Goal: Task Accomplishment & Management: Complete application form

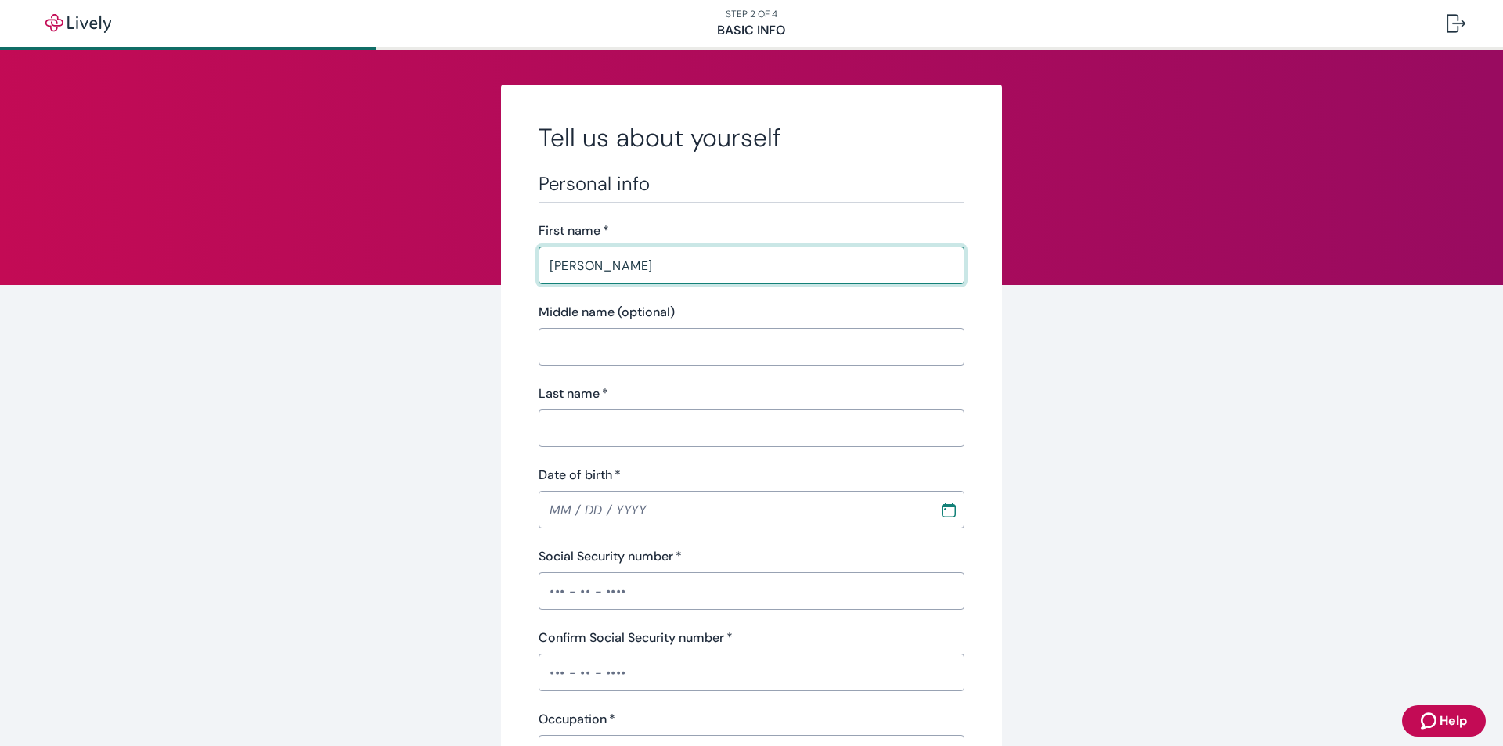
type input "[PERSON_NAME]"
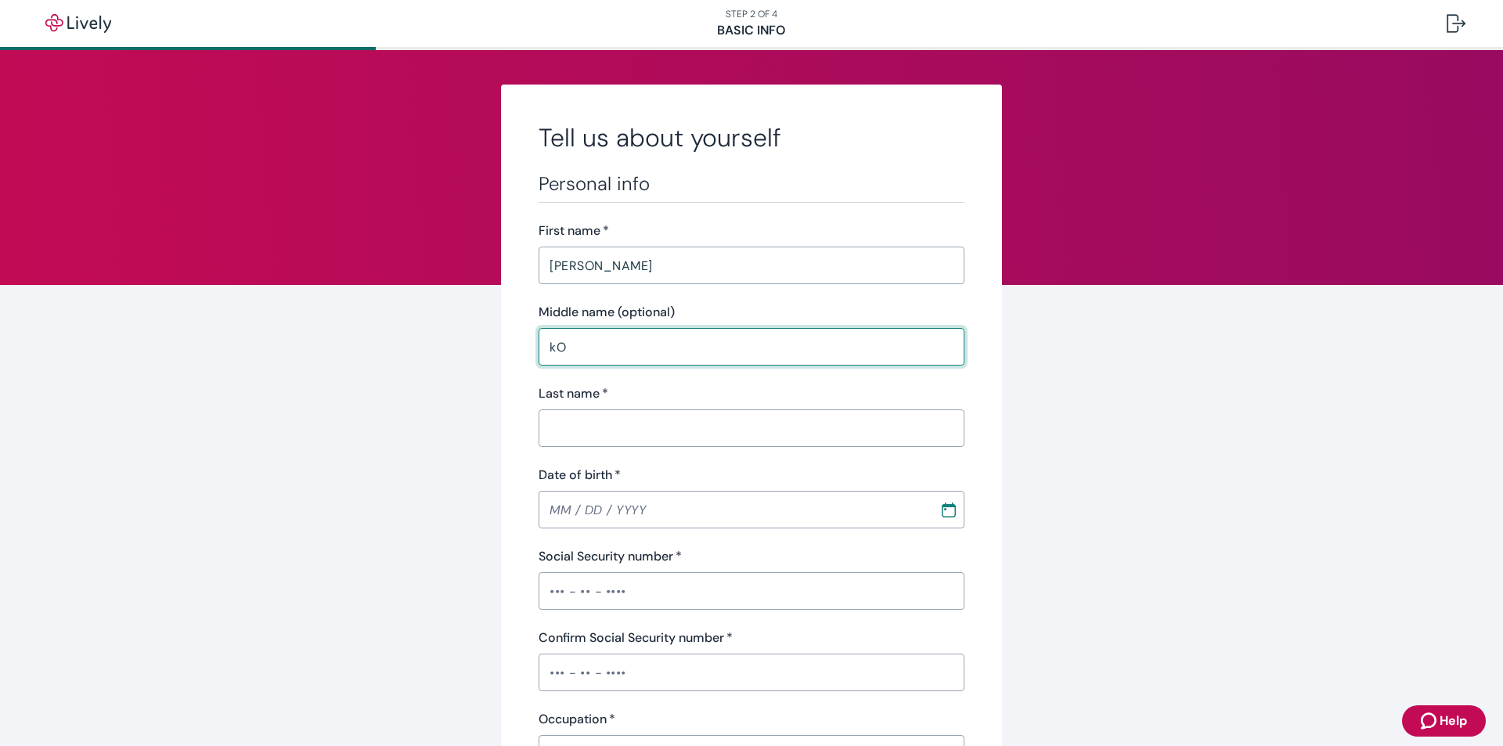
type input "k"
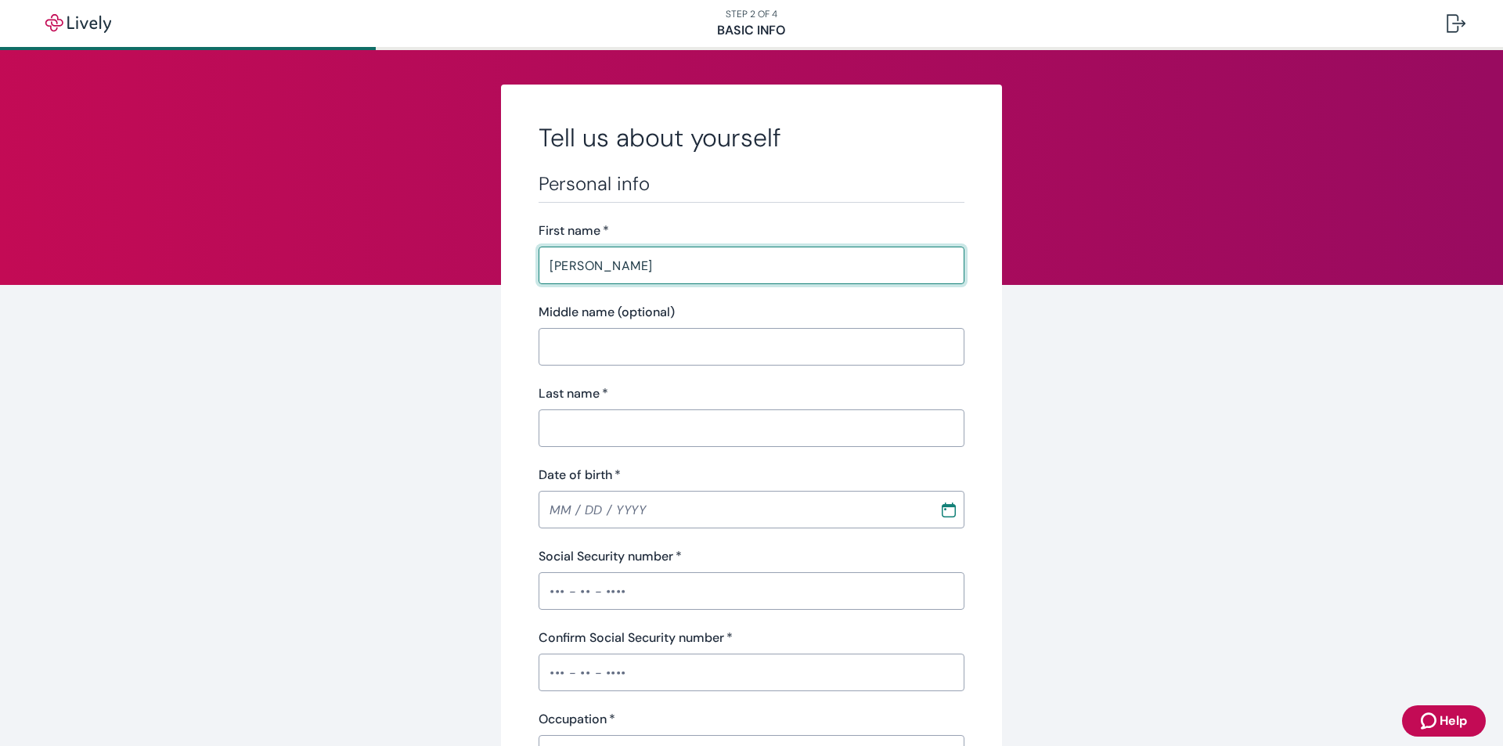
drag, startPoint x: 594, startPoint y: 271, endPoint x: 398, endPoint y: 299, distance: 197.7
type input "s"
type input "[PERSON_NAME]"
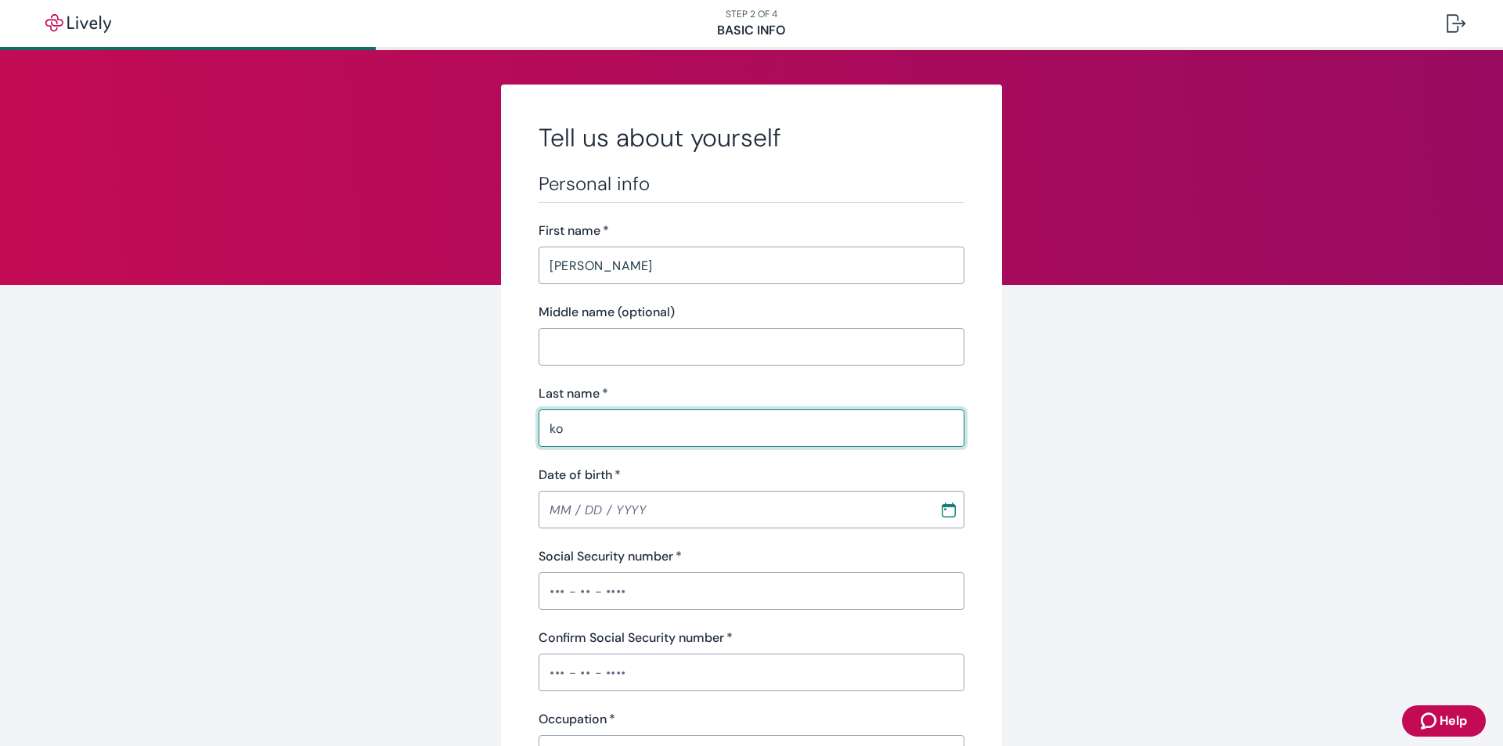
type input "k"
type input "Kobellari"
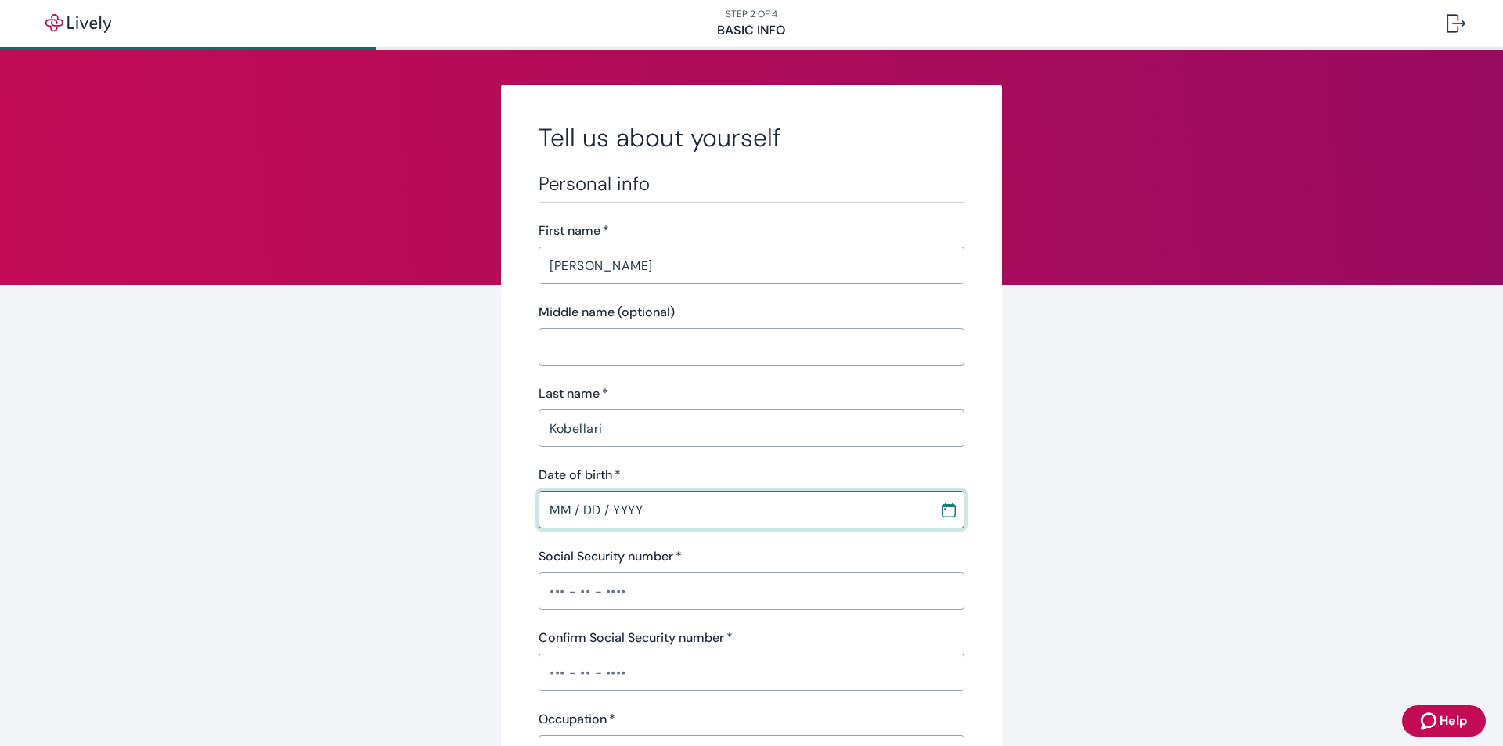
click at [662, 511] on input "MM / DD / YYYY" at bounding box center [734, 509] width 390 height 31
type input "[DATE]"
click at [630, 602] on input "Social Security number   *" at bounding box center [752, 590] width 426 height 31
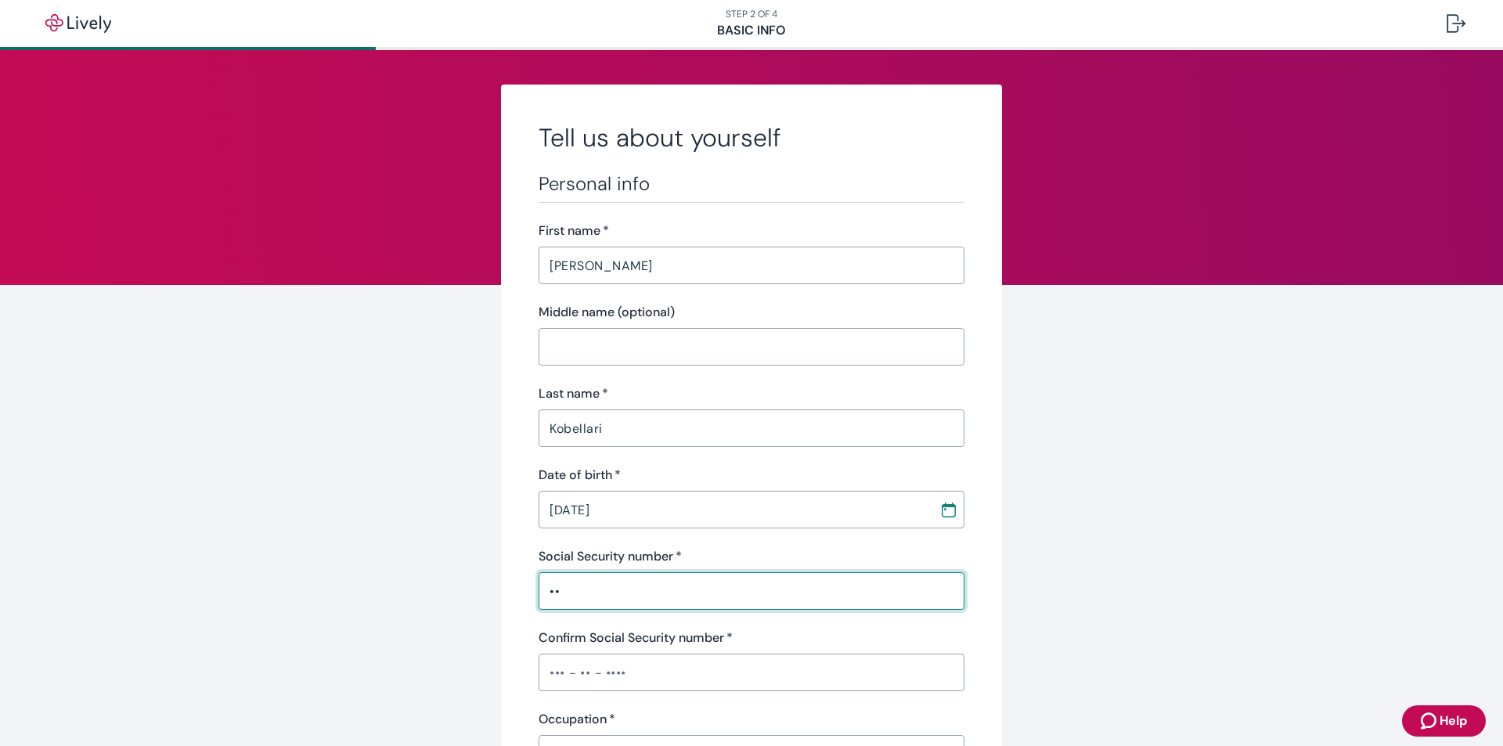
type input "•"
type input "•••-••-6514"
click at [592, 676] on input "Confirm Social Security number   *" at bounding box center [752, 672] width 426 height 31
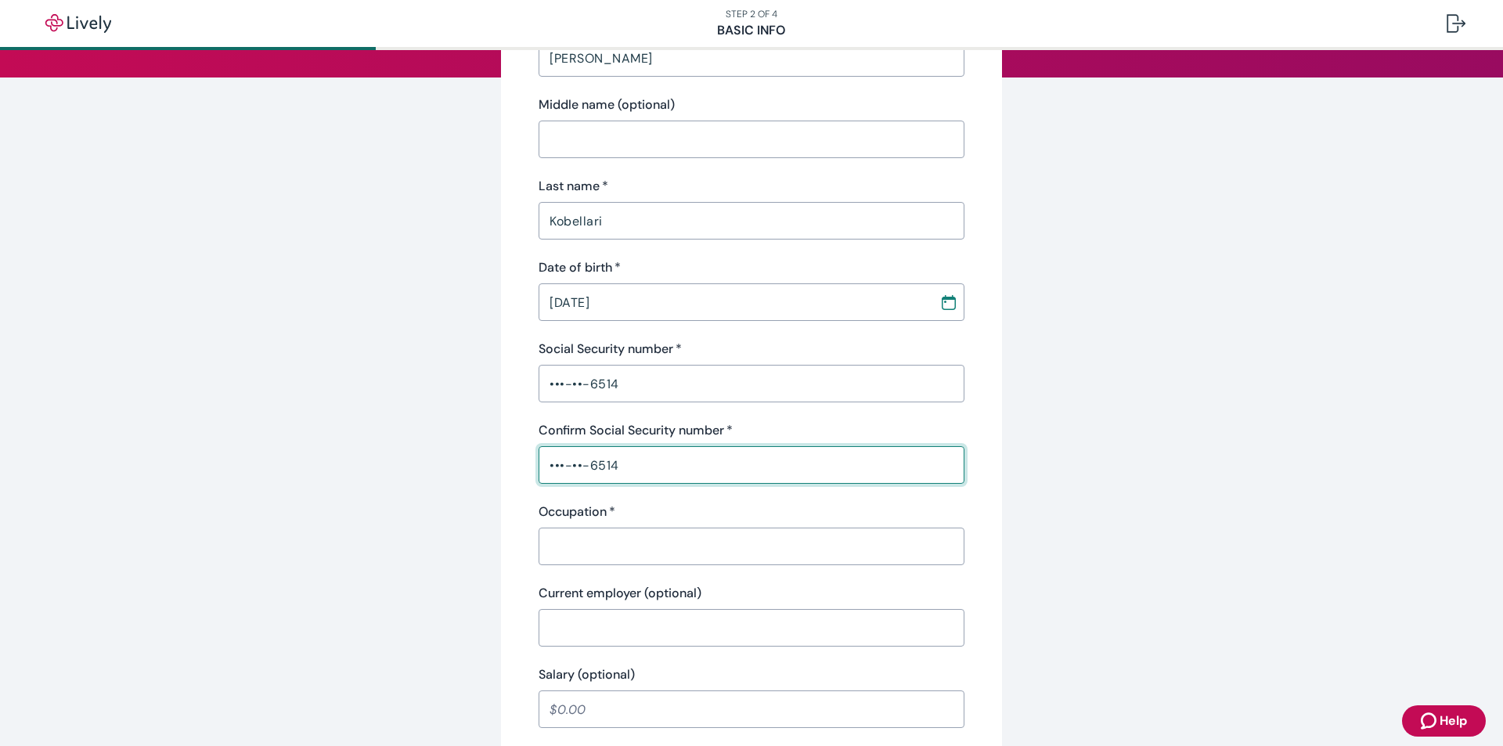
scroll to position [235, 0]
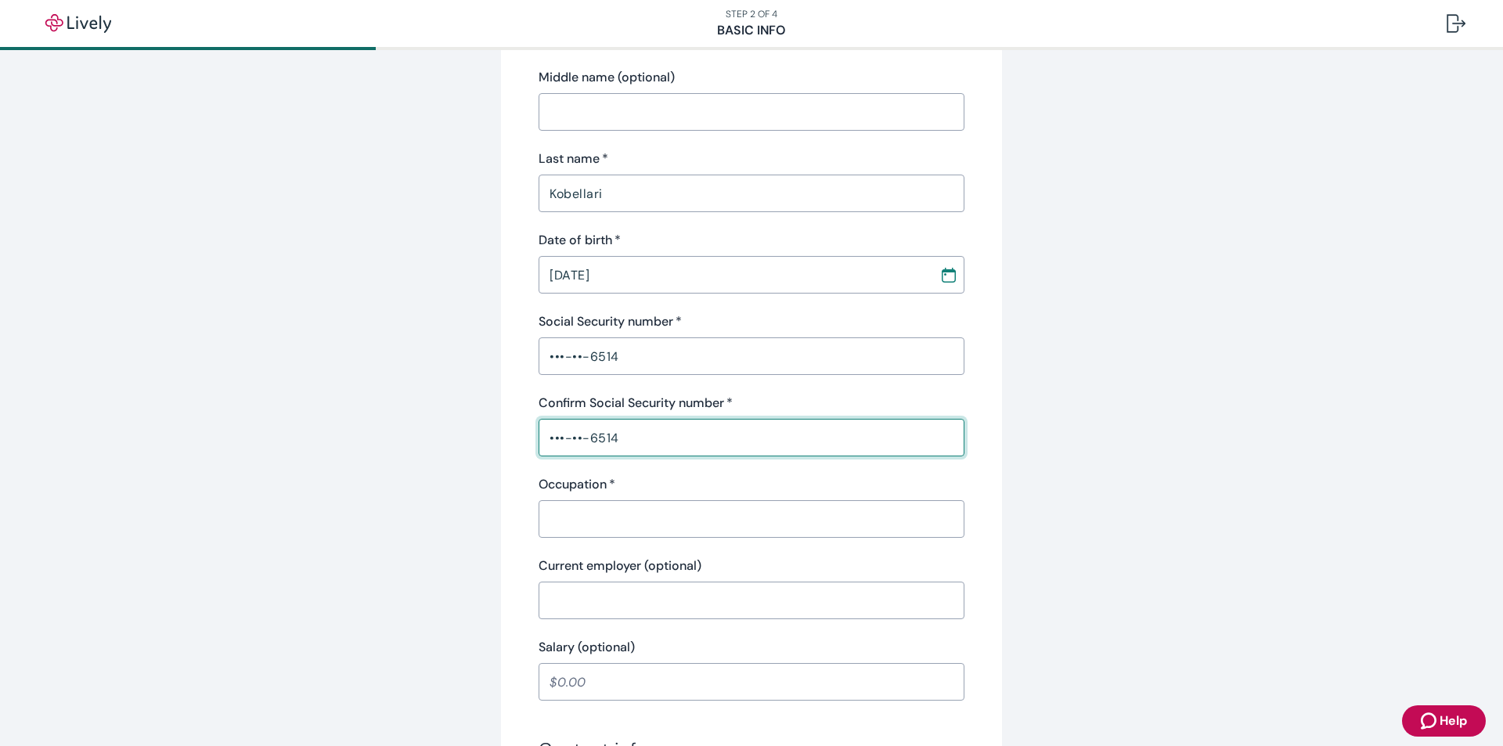
type input "•••-••-6514"
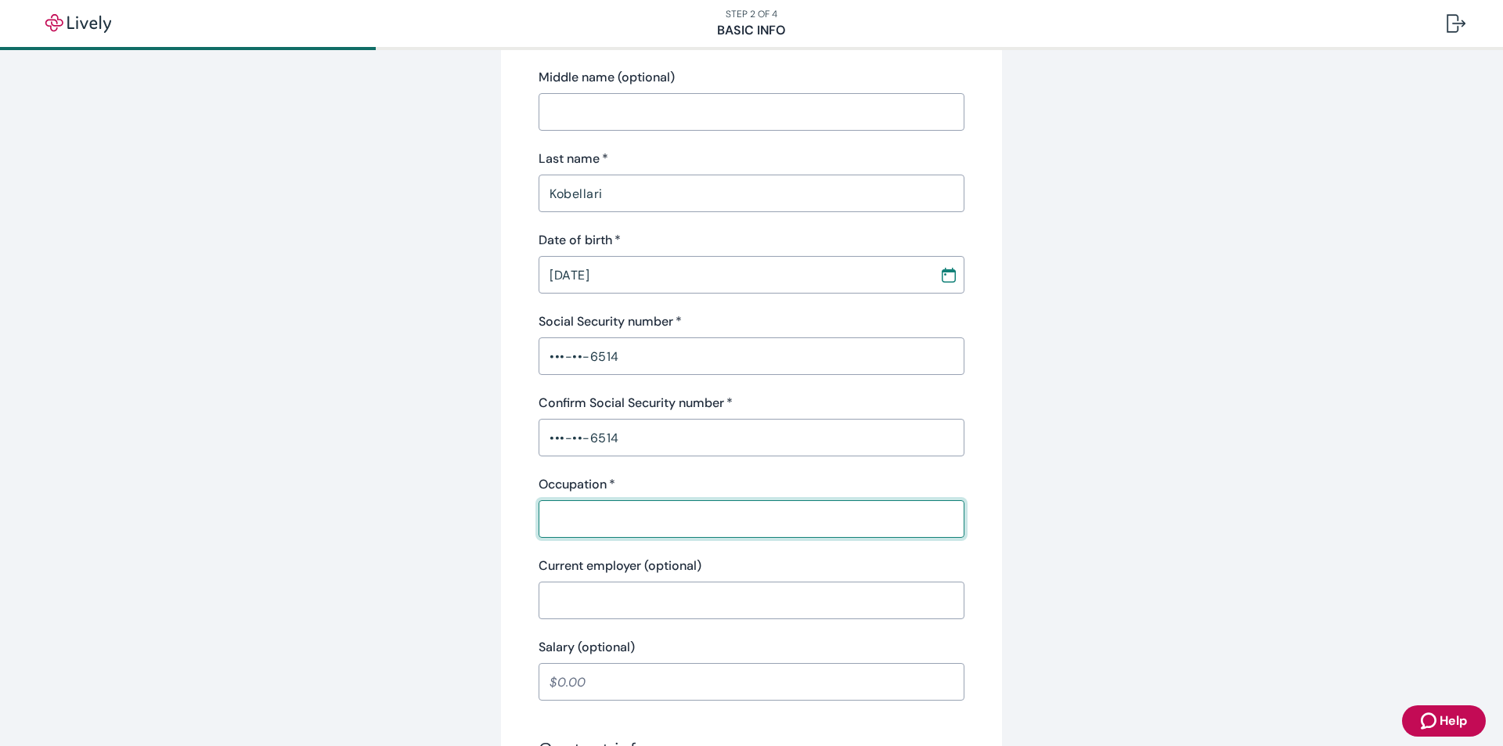
click at [622, 516] on input "Occupation   *" at bounding box center [752, 518] width 426 height 31
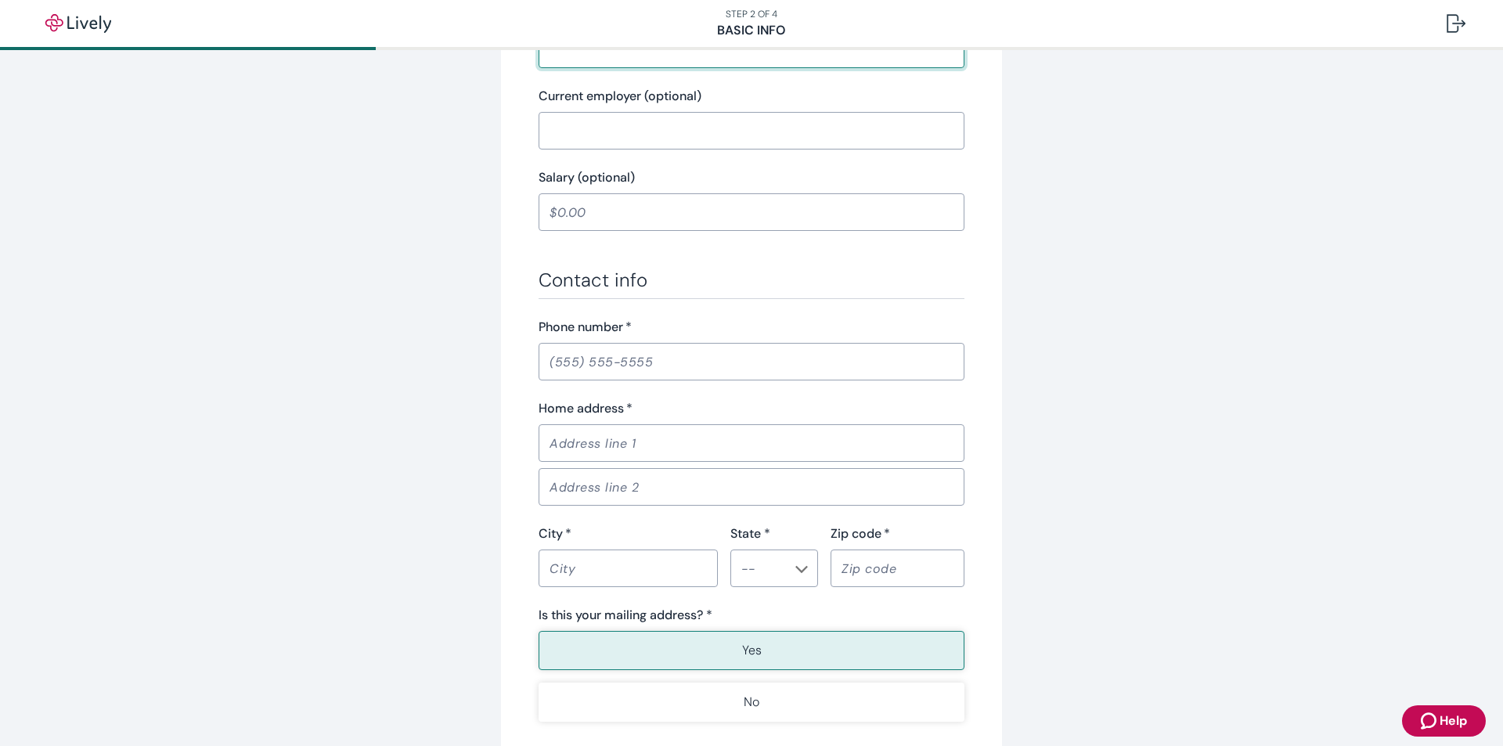
scroll to position [470, 0]
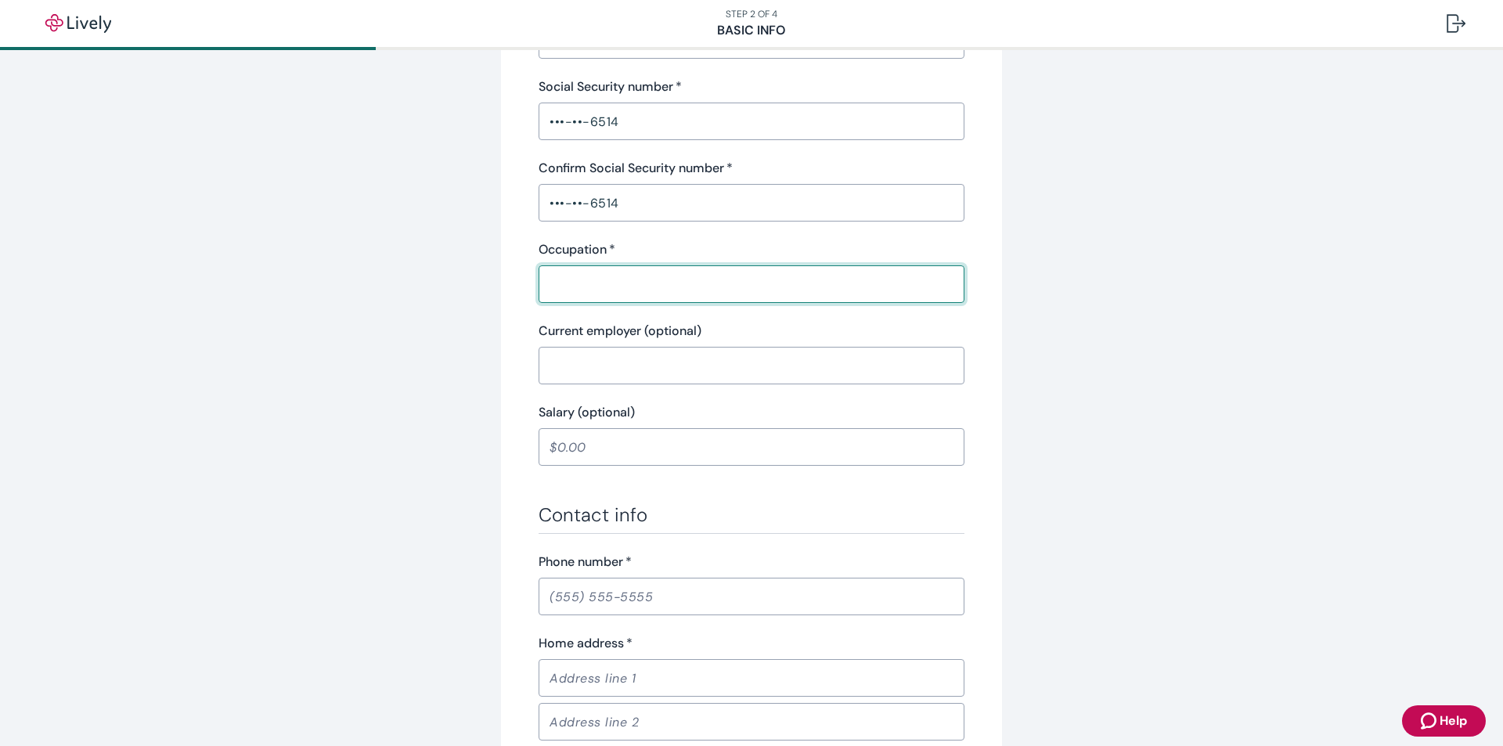
click at [576, 291] on input "Occupation   *" at bounding box center [752, 283] width 426 height 31
drag, startPoint x: 578, startPoint y: 292, endPoint x: 492, endPoint y: 283, distance: 86.6
click at [501, 284] on div "Tell us about yourself Personal info First name   * [PERSON_NAME] ​ Middle name…" at bounding box center [751, 345] width 501 height 1461
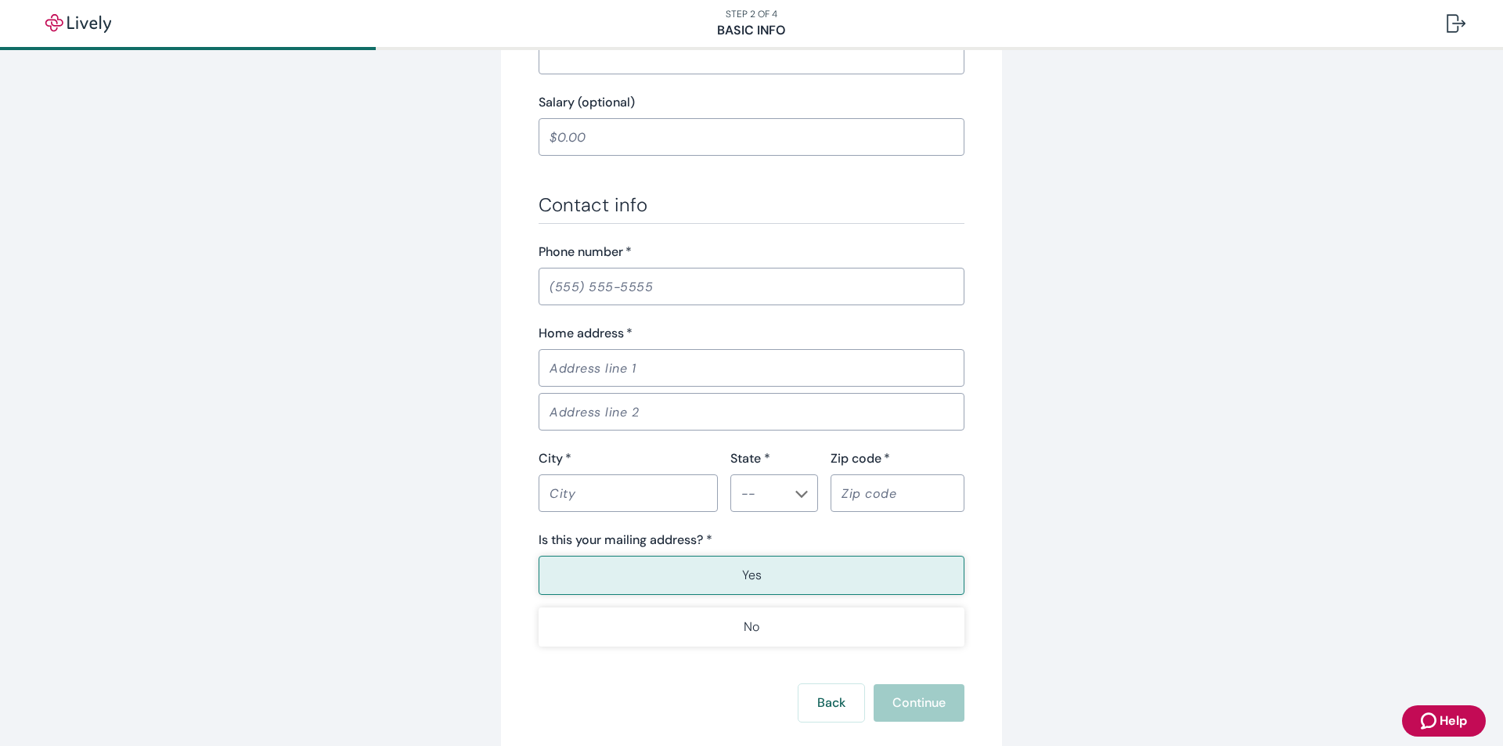
scroll to position [783, 0]
type input "Work"
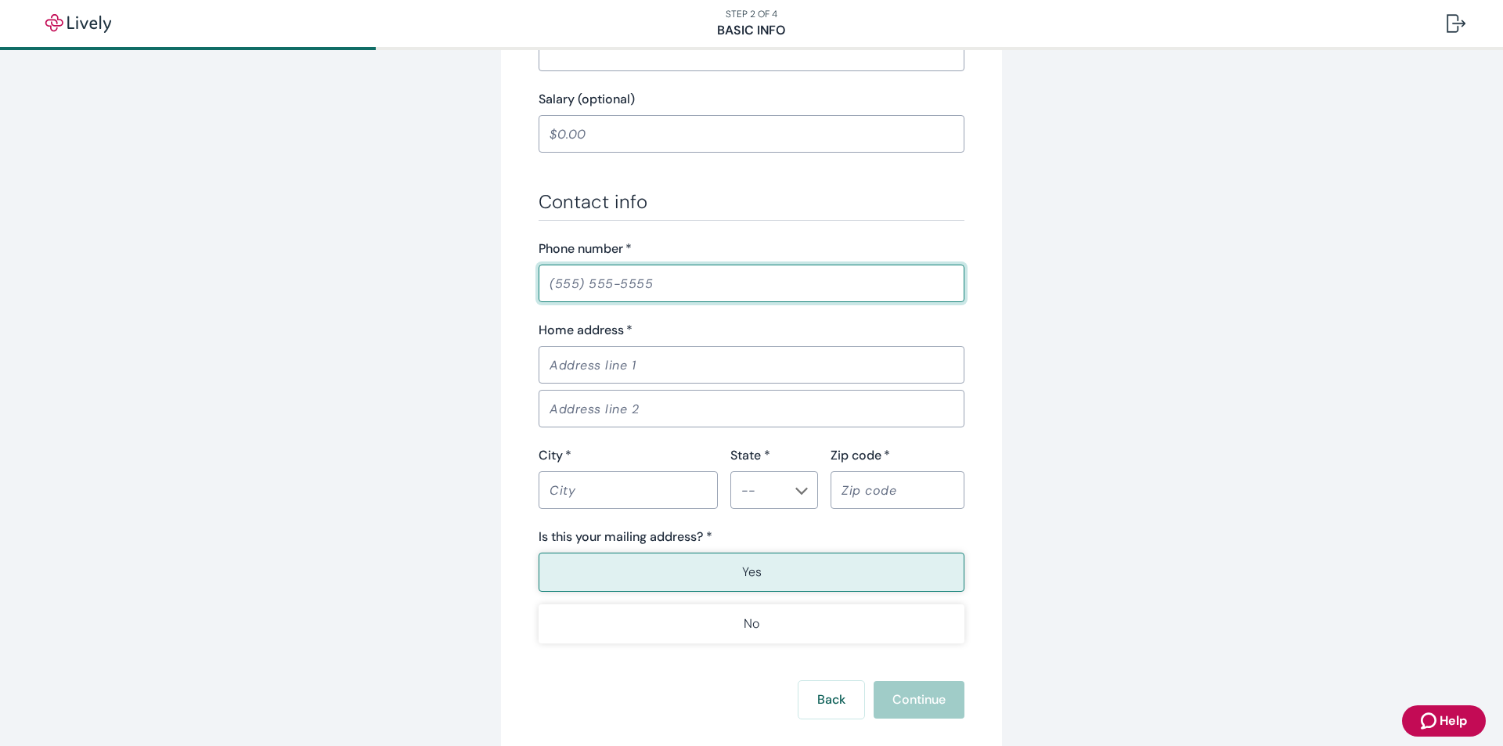
click at [640, 296] on input "Phone number   *" at bounding box center [752, 283] width 426 height 31
type input "4"
type input "[PHONE_NUMBER]"
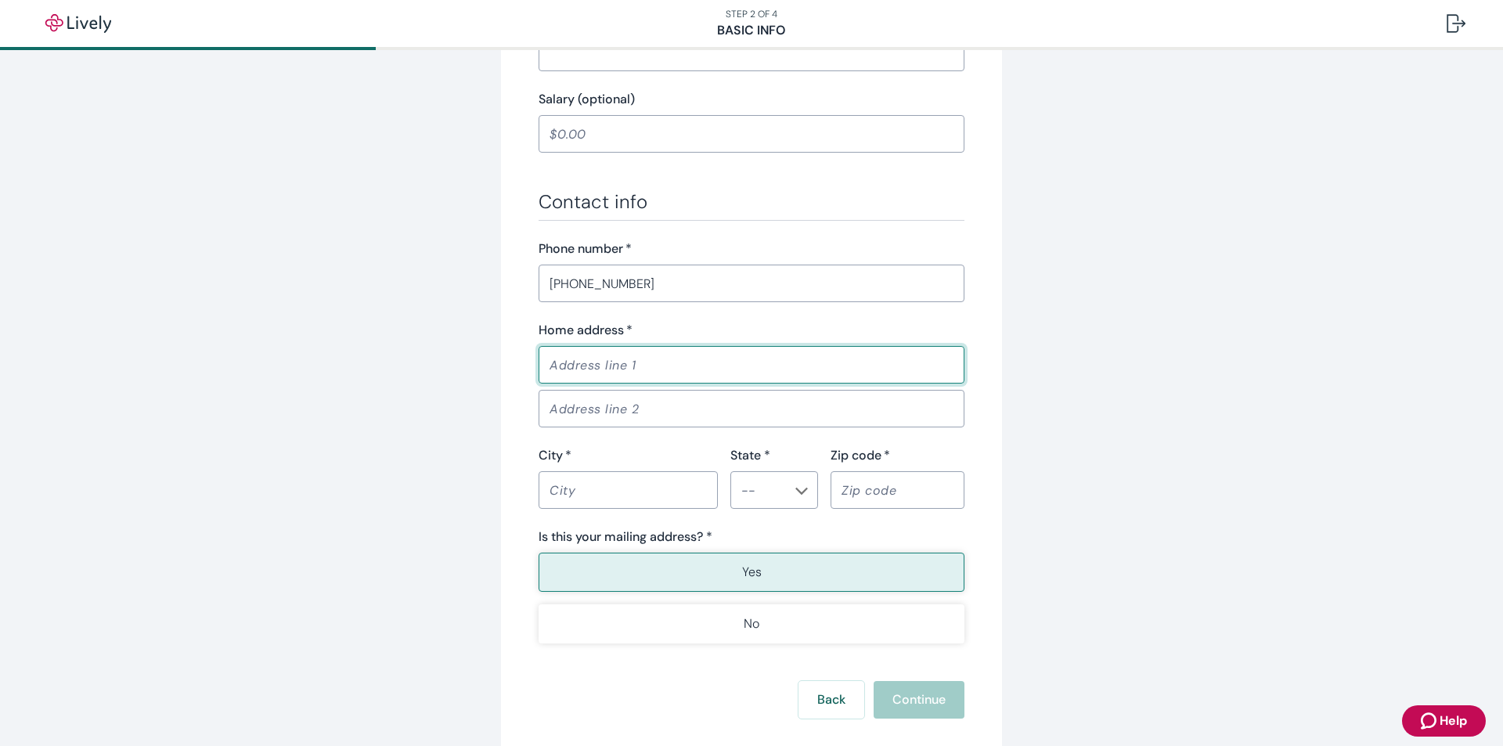
click at [630, 374] on input "Home address   *" at bounding box center [752, 364] width 426 height 31
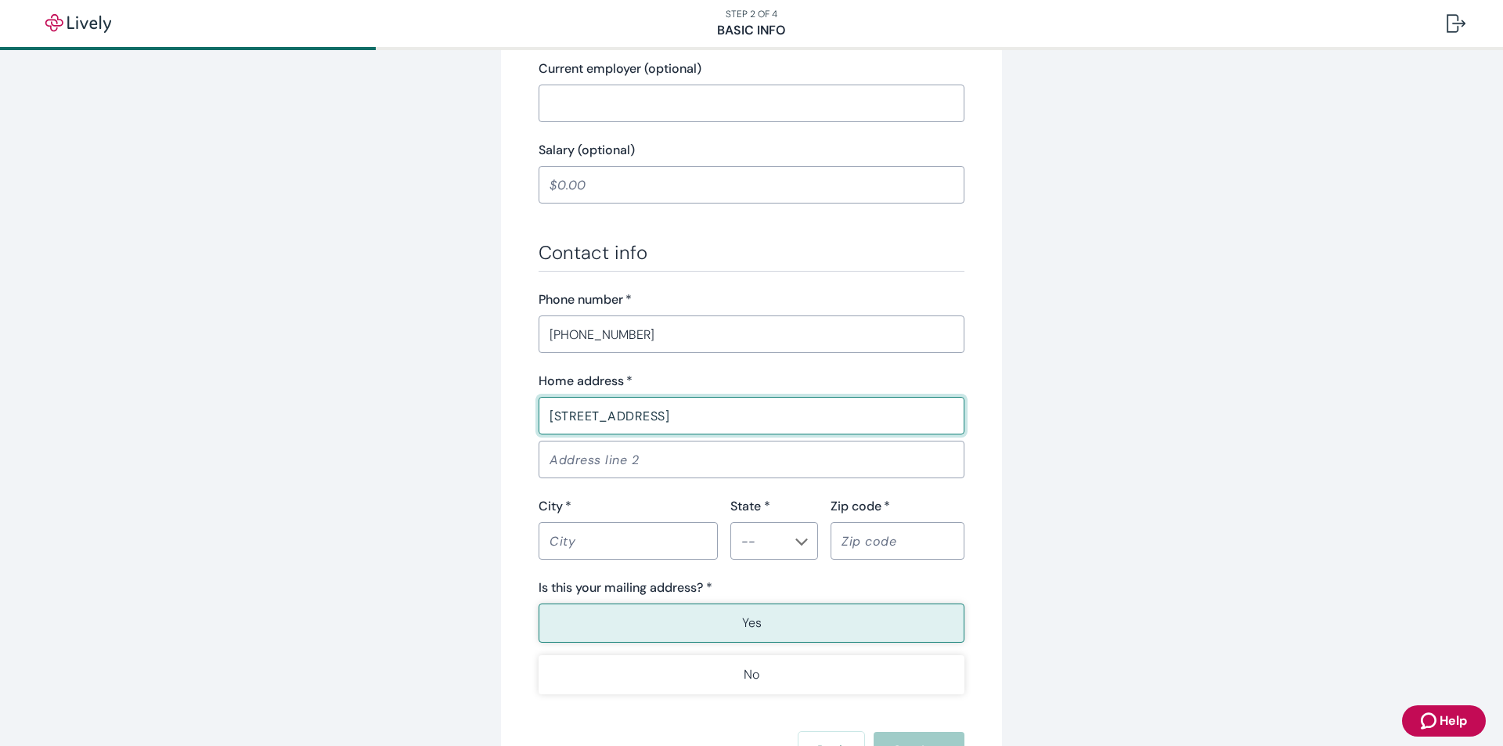
scroll to position [704, 0]
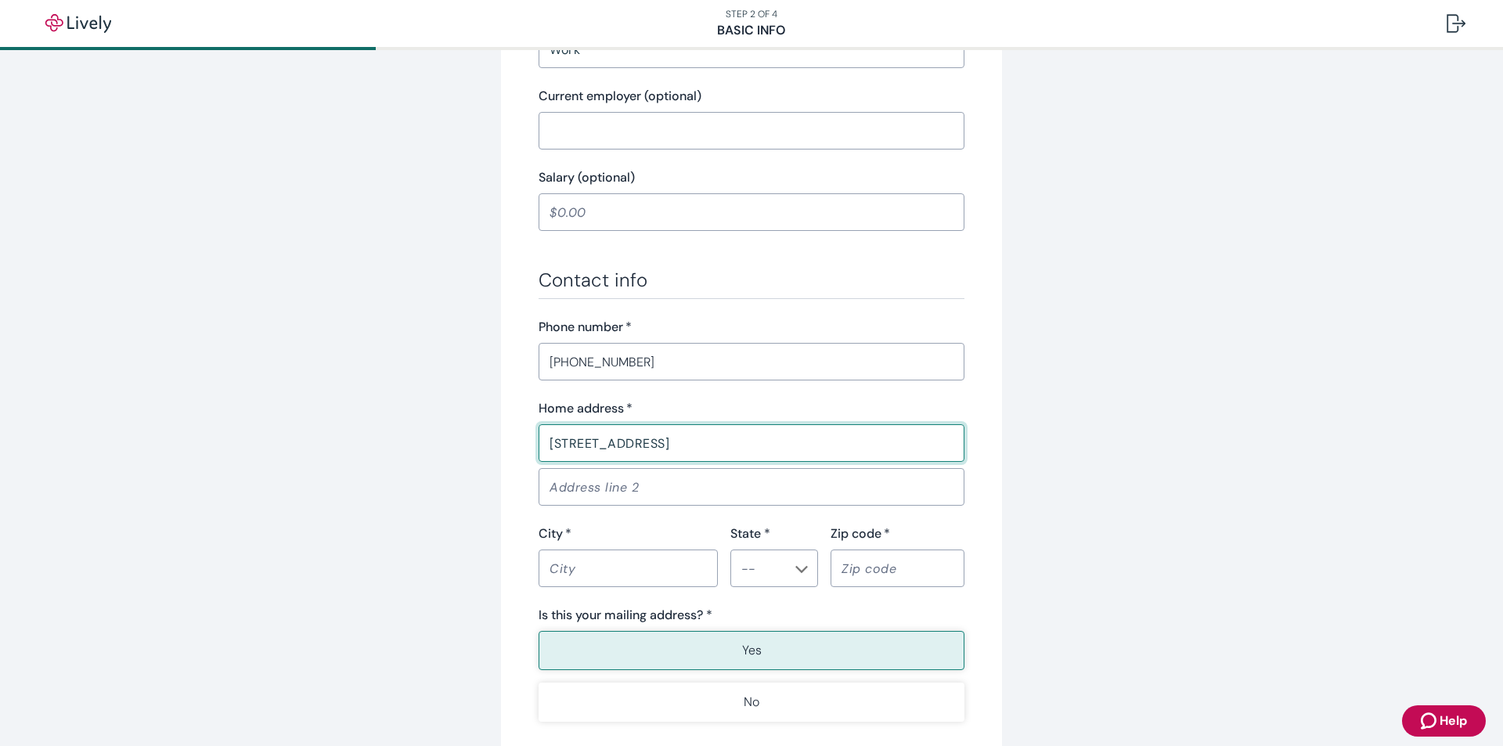
type input "[STREET_ADDRESS]"
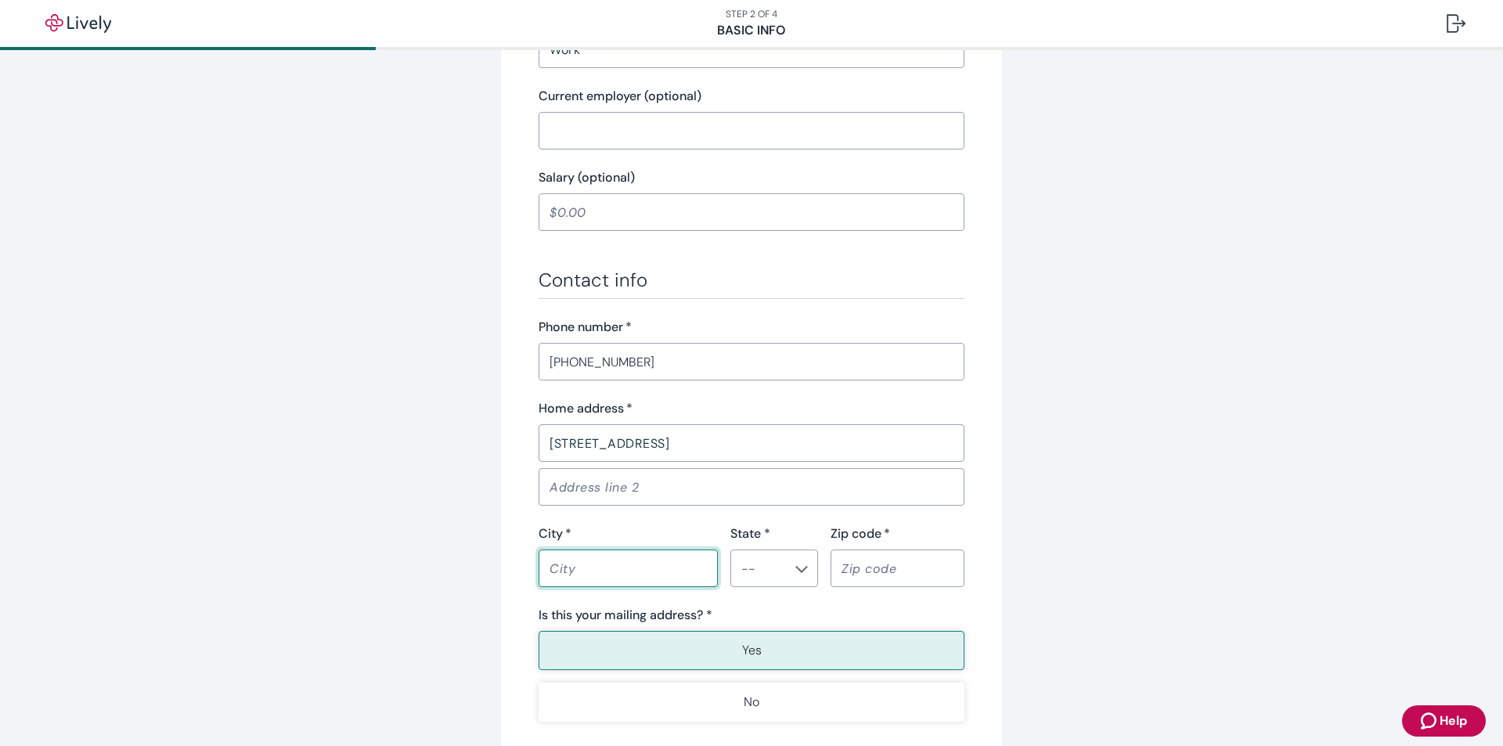
click at [687, 573] on input "City   *" at bounding box center [628, 568] width 179 height 31
click at [795, 568] on icon "Chevron icon" at bounding box center [801, 569] width 13 height 13
type input "[GEOGRAPHIC_DATA]"
drag, startPoint x: 759, startPoint y: 418, endPoint x: 745, endPoint y: 436, distance: 22.4
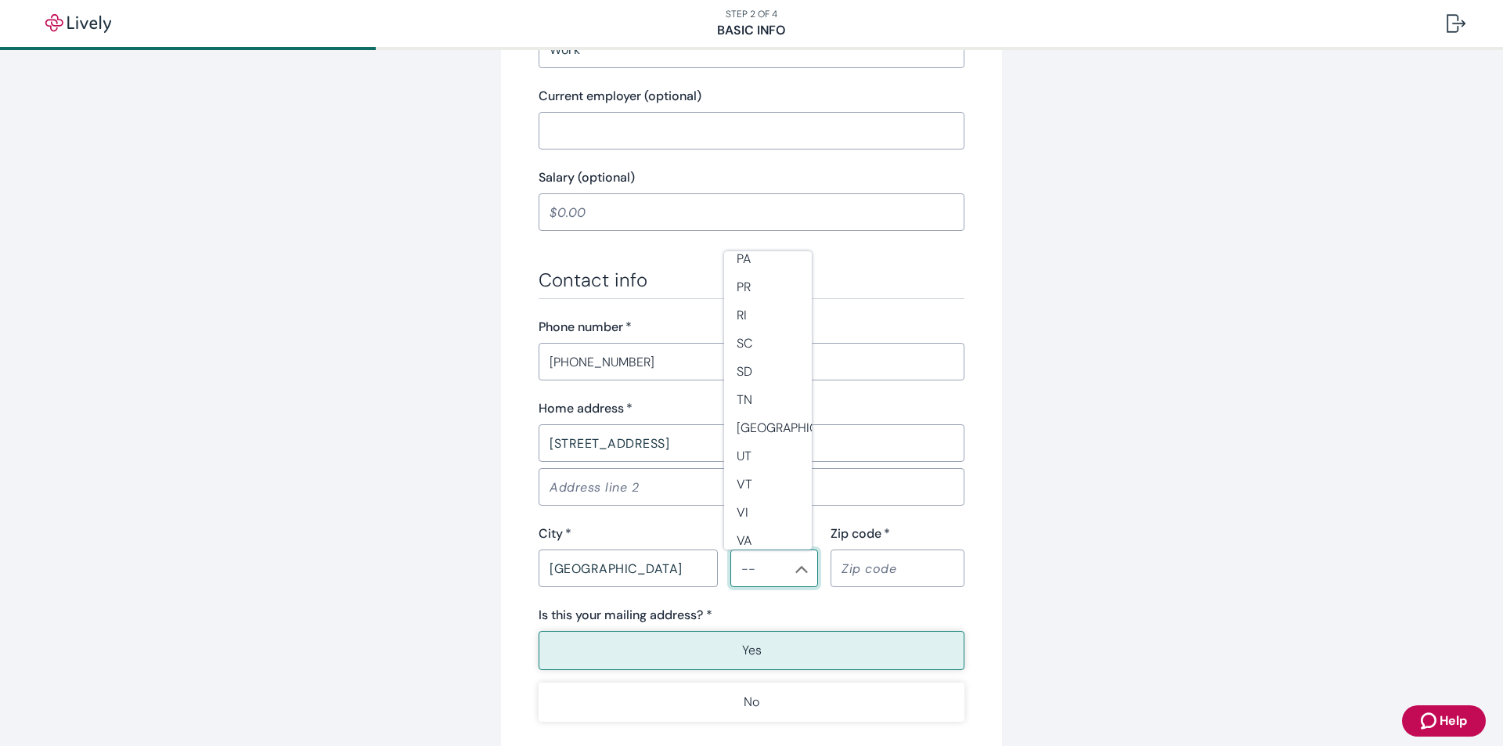
scroll to position [1377, 0]
click at [769, 500] on li "WI" at bounding box center [768, 501] width 88 height 28
type input "WI"
click at [863, 575] on input "Zip code   *" at bounding box center [898, 568] width 134 height 31
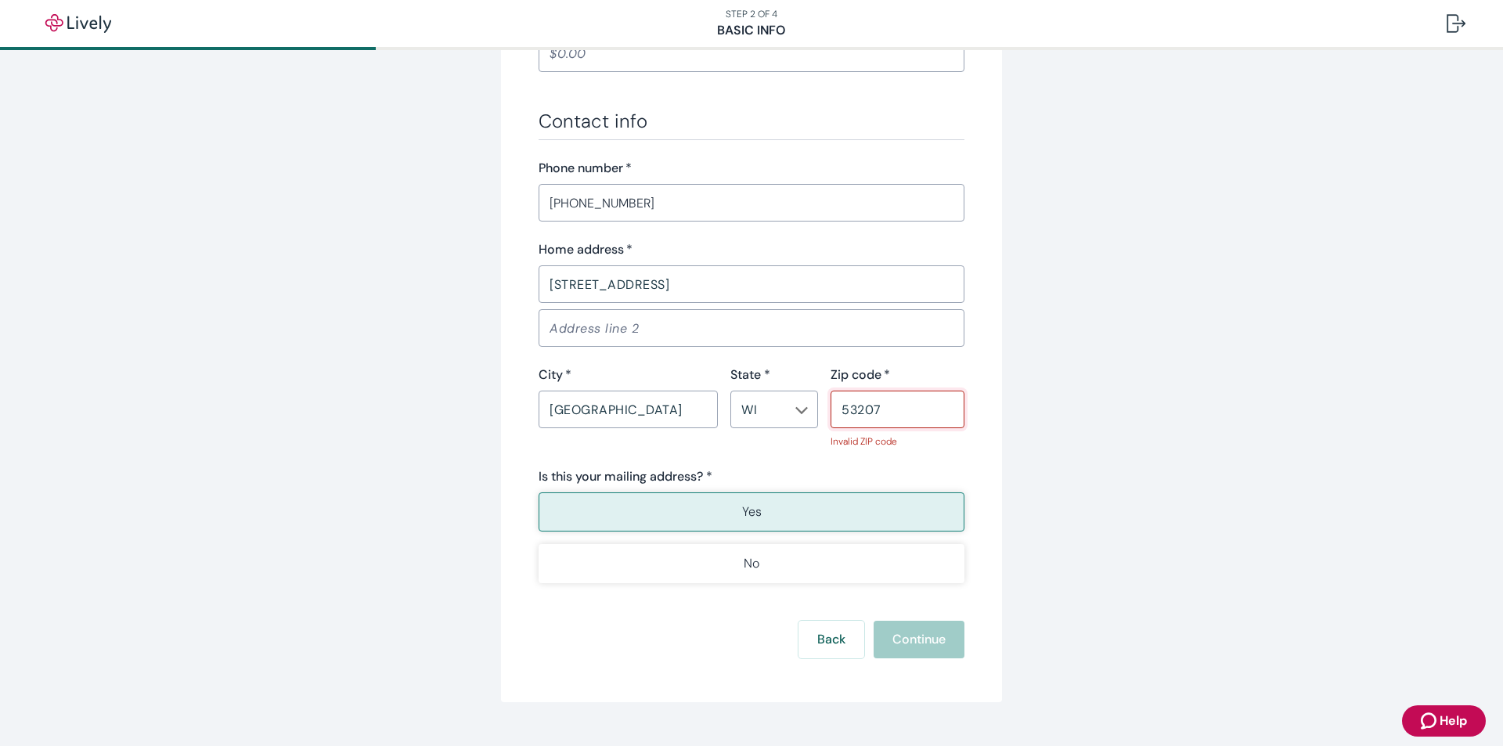
scroll to position [895, 0]
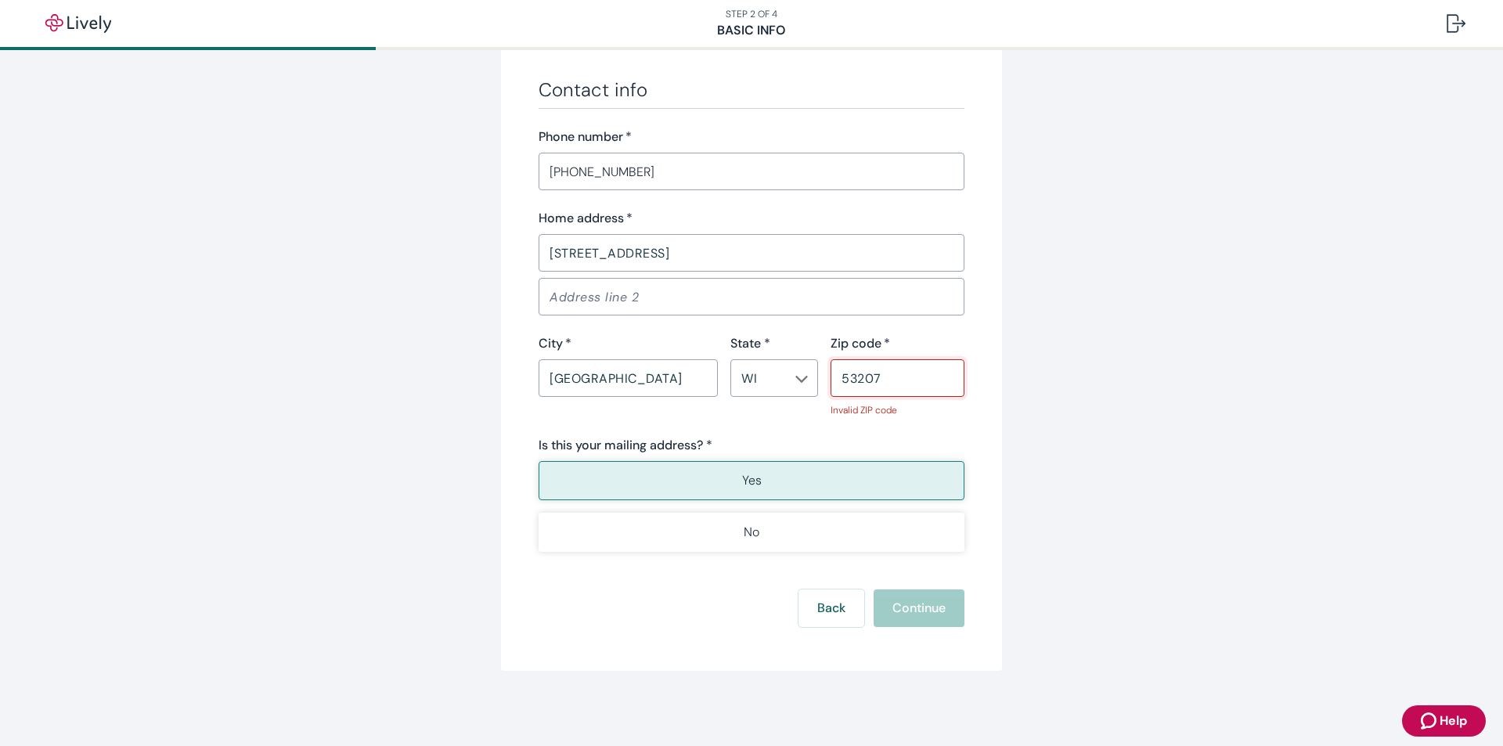
type input "53207"
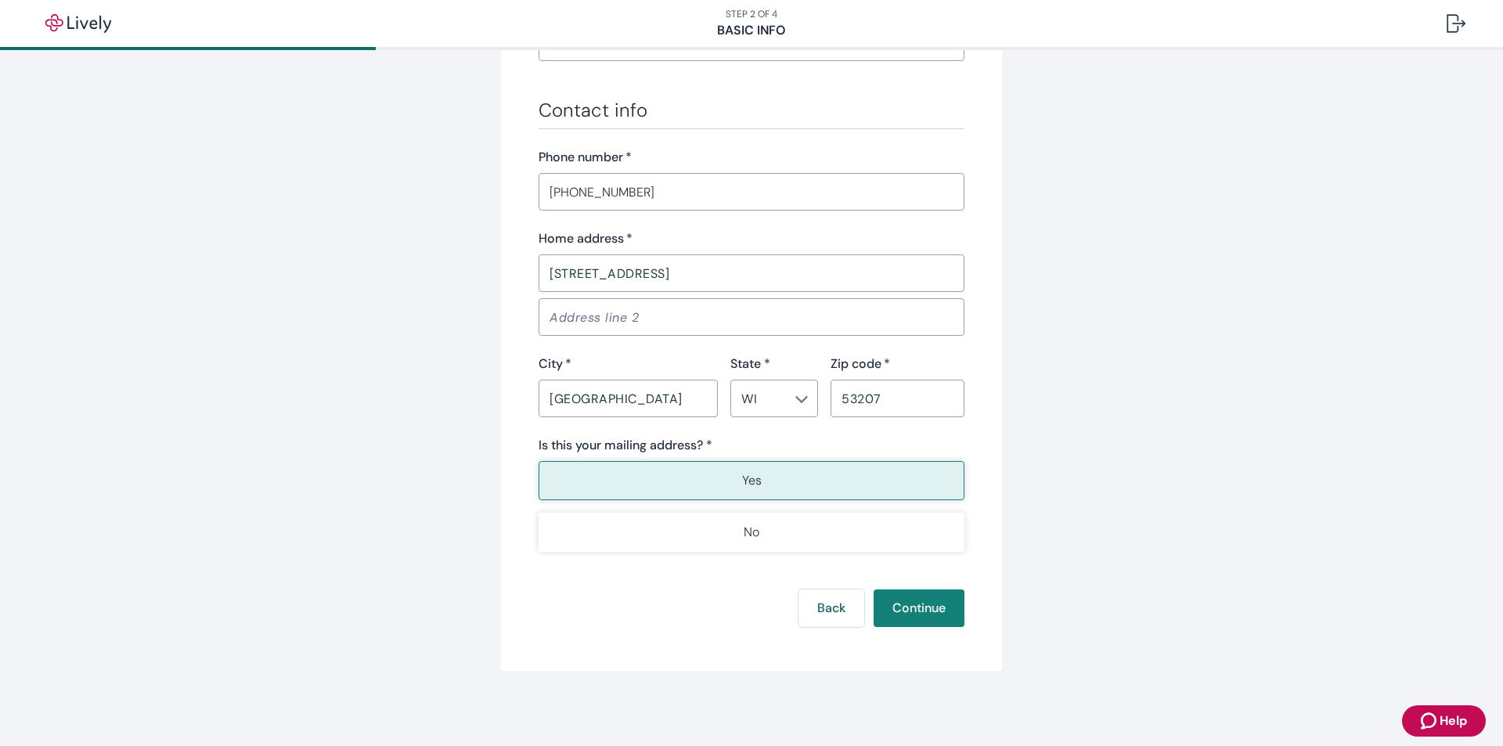
click at [927, 619] on div "Back Continue" at bounding box center [752, 608] width 426 height 38
click at [927, 613] on button "Continue" at bounding box center [919, 608] width 91 height 38
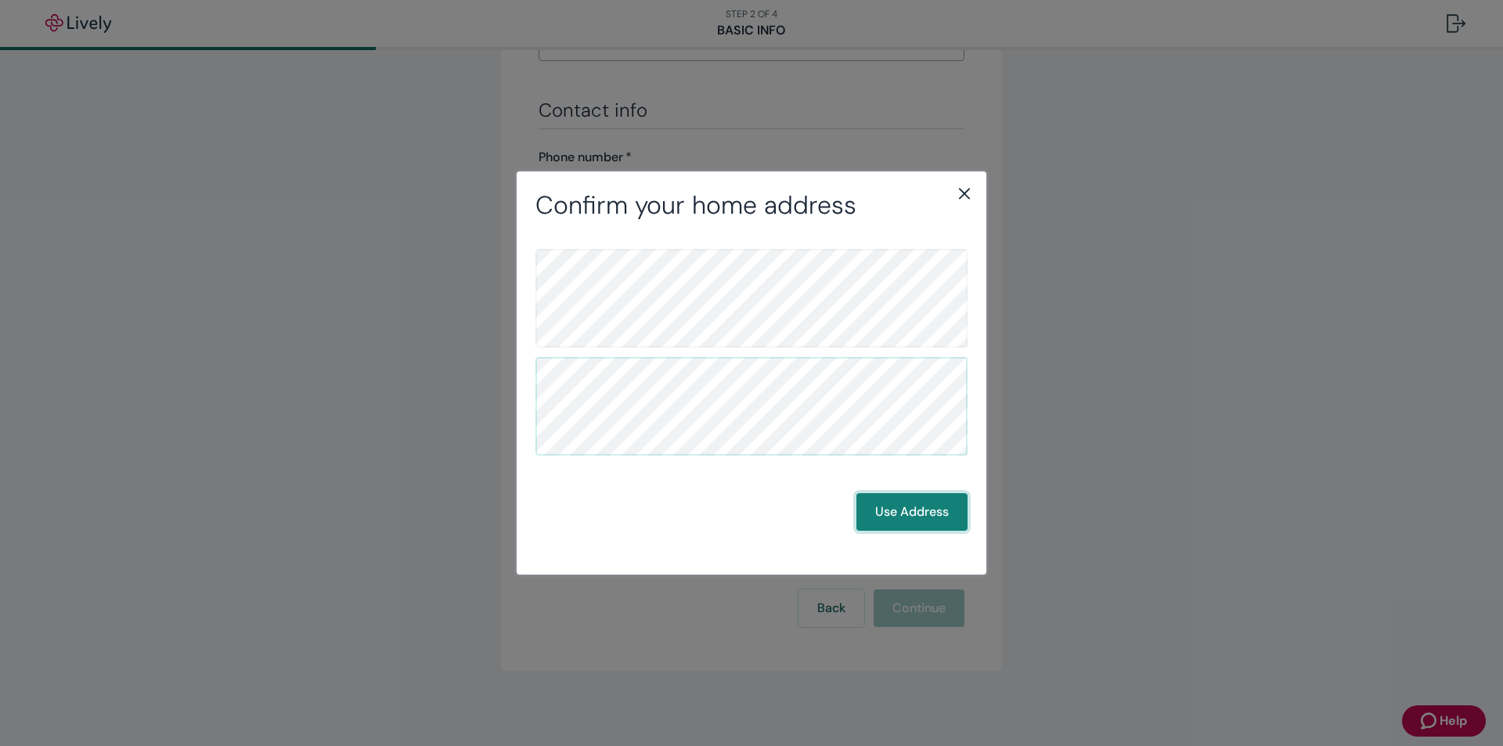
click at [903, 510] on button "Use Address" at bounding box center [911, 512] width 111 height 38
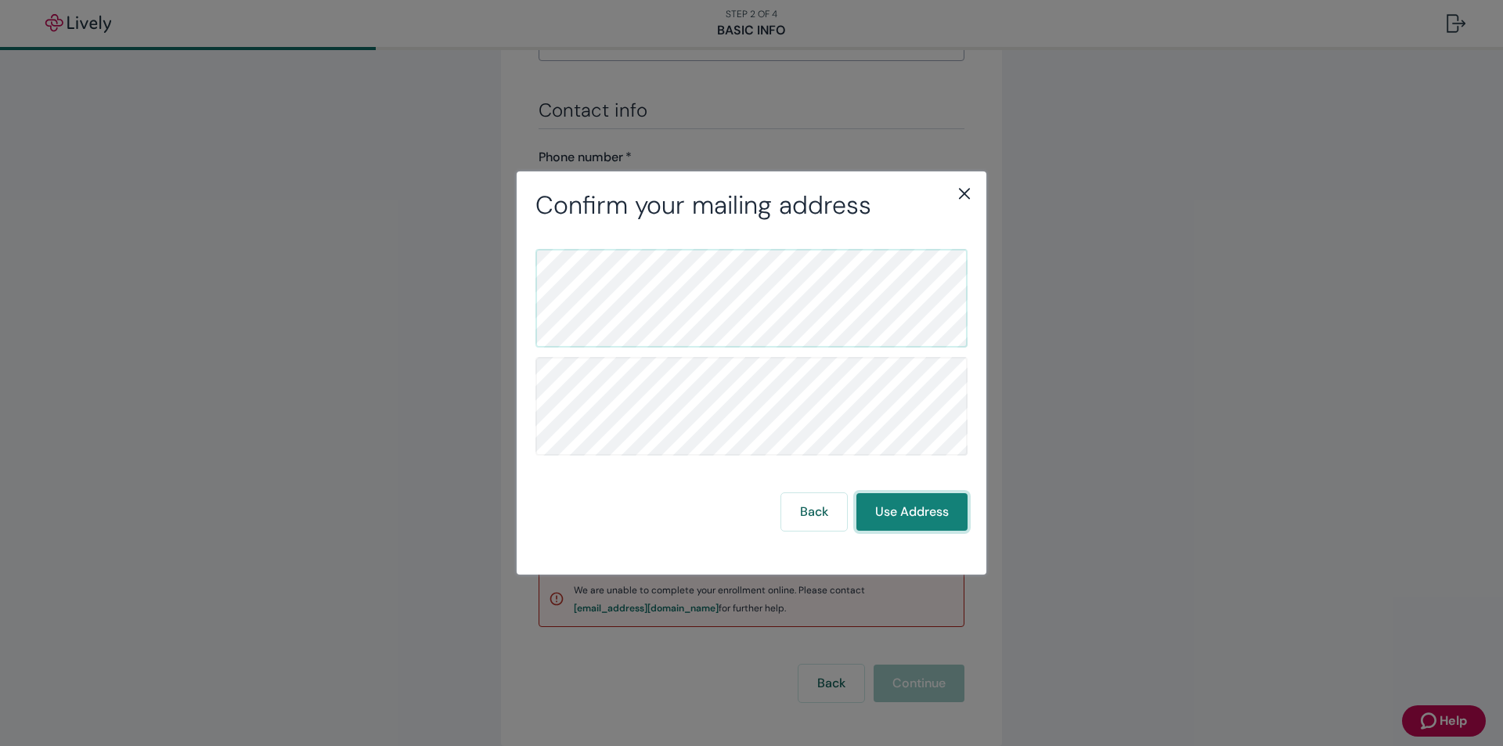
click at [923, 518] on button "Use Address" at bounding box center [911, 512] width 111 height 38
click at [832, 512] on button "Back" at bounding box center [814, 512] width 66 height 38
click at [962, 197] on icon "close" at bounding box center [964, 193] width 19 height 19
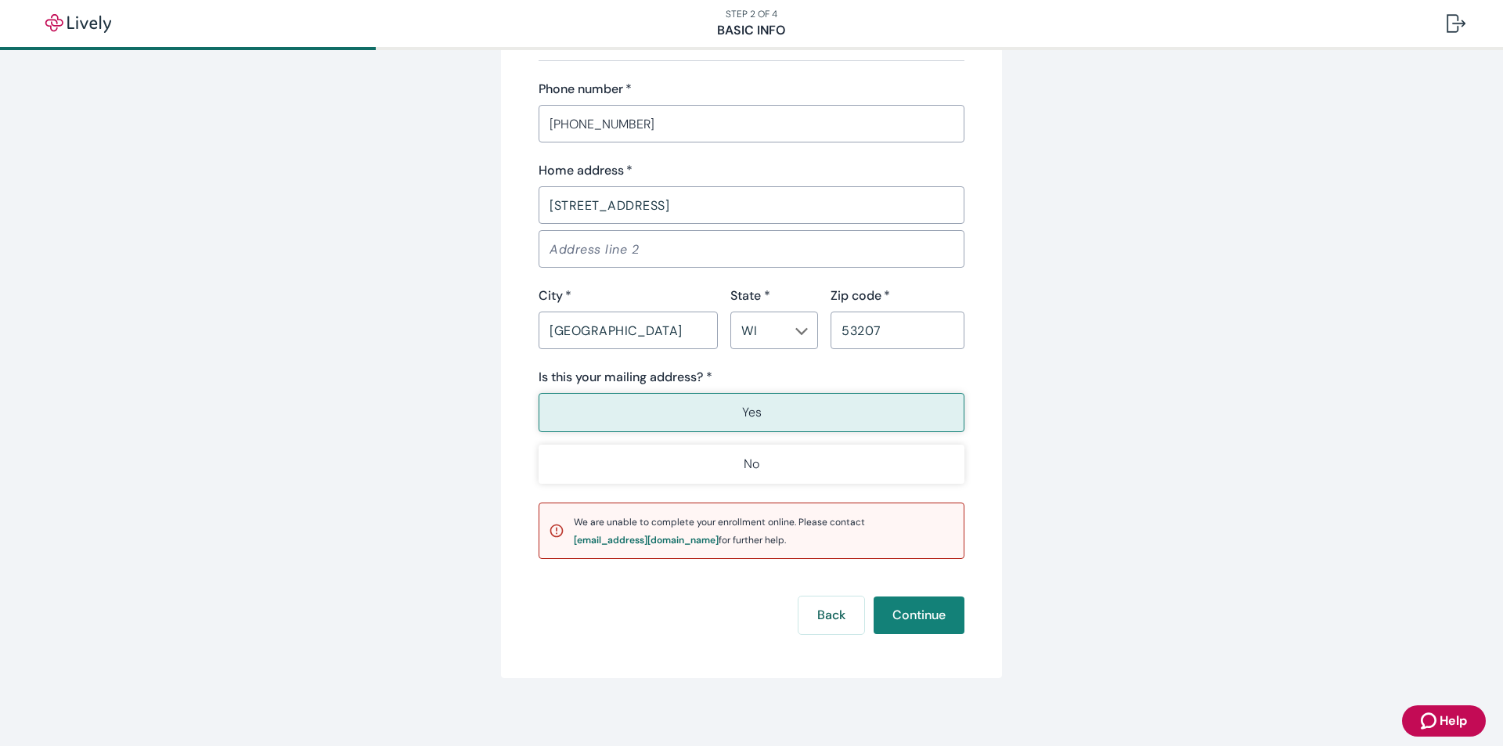
scroll to position [950, 0]
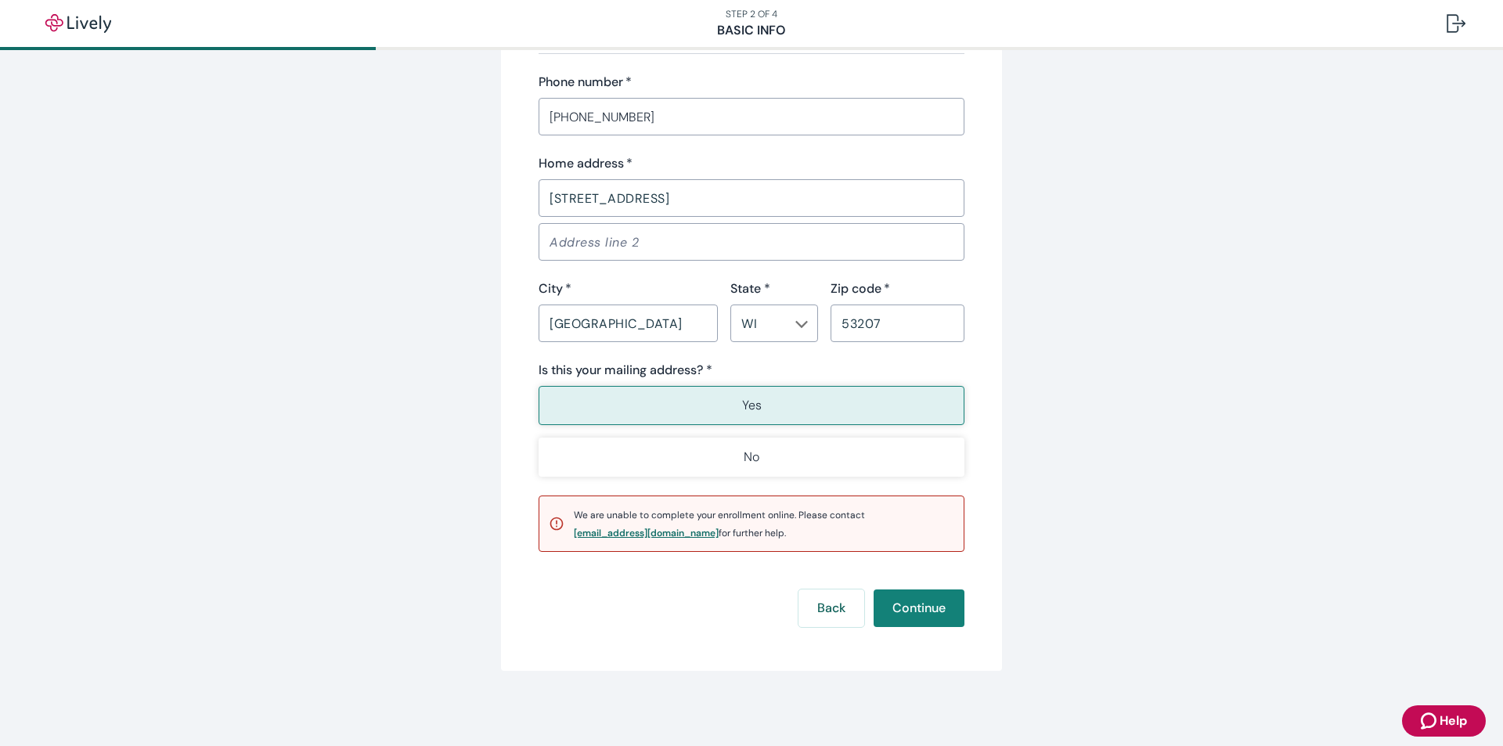
click at [638, 536] on div "[EMAIL_ADDRESS][DOMAIN_NAME]" at bounding box center [646, 532] width 145 height 9
